Goal: Task Accomplishment & Management: Use online tool/utility

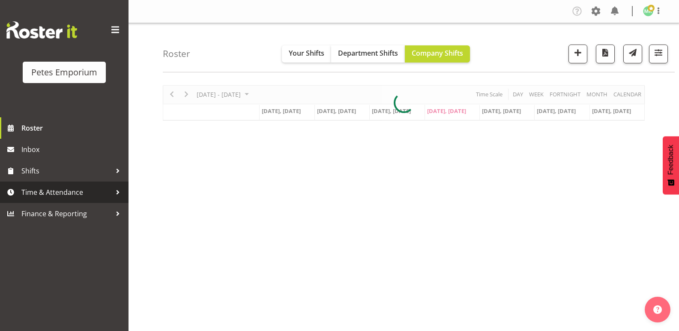
click at [69, 187] on span "Time & Attendance" at bounding box center [66, 192] width 90 height 13
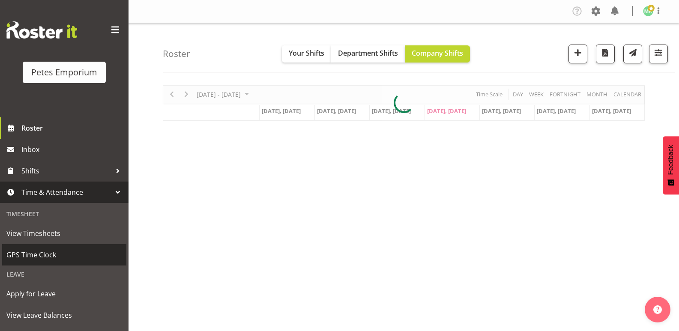
click at [65, 252] on span "GPS Time Clock" at bounding box center [64, 254] width 116 height 13
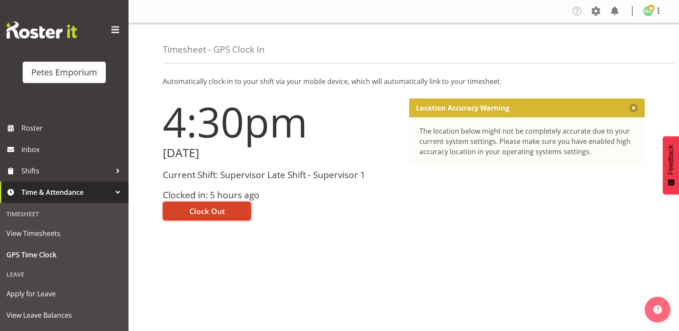
click at [226, 209] on button "Clock Out" at bounding box center [207, 211] width 88 height 19
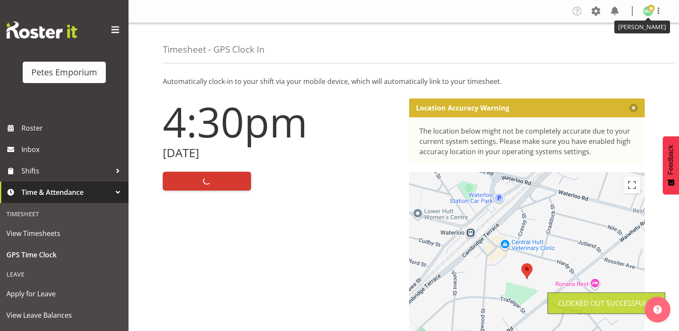
click at [645, 10] on img at bounding box center [648, 11] width 10 height 10
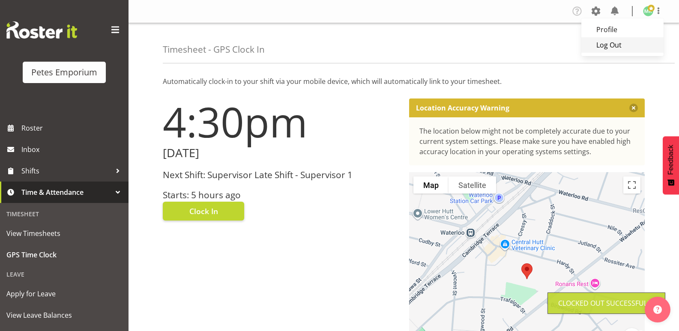
click at [617, 42] on link "Log Out" at bounding box center [622, 44] width 82 height 15
